Goal: Information Seeking & Learning: Learn about a topic

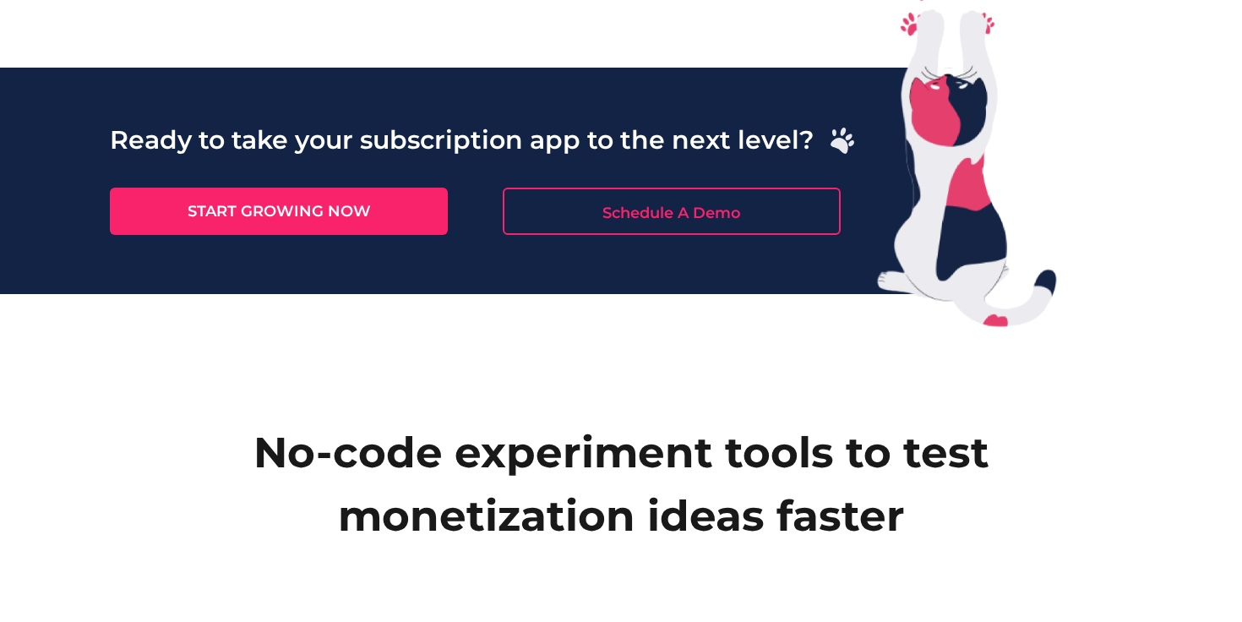
scroll to position [1635, 0]
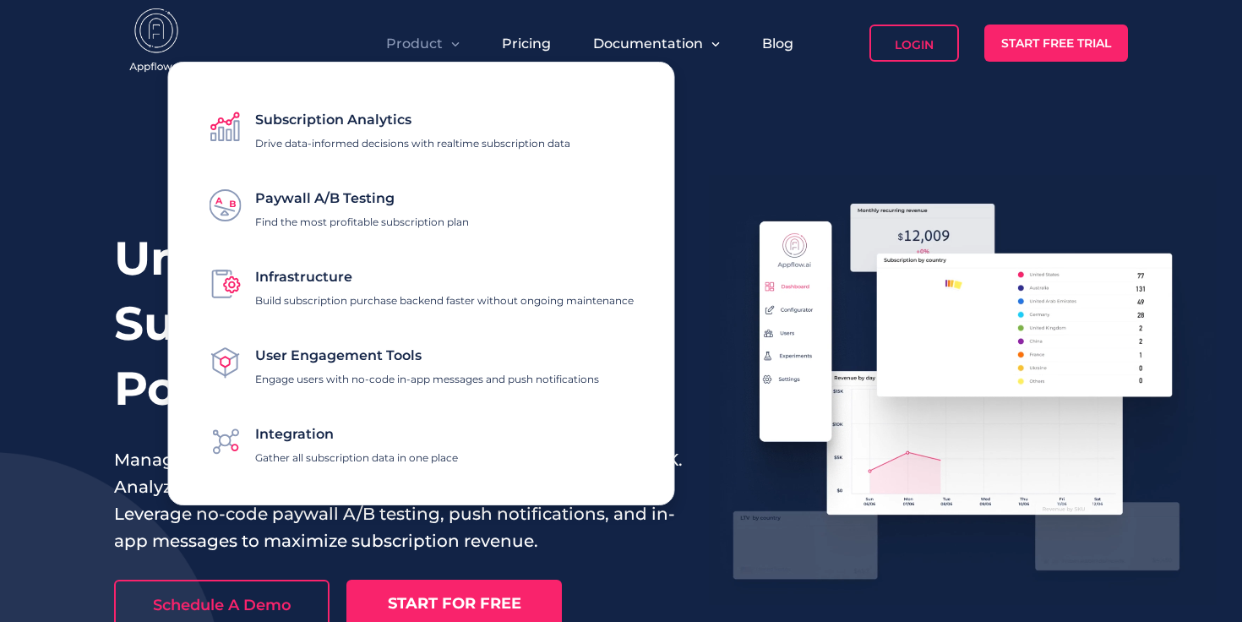
click at [372, 214] on div "Paywall A/B Testing Find the most profitable subscription plan" at bounding box center [362, 205] width 214 height 46
